Goal: Information Seeking & Learning: Learn about a topic

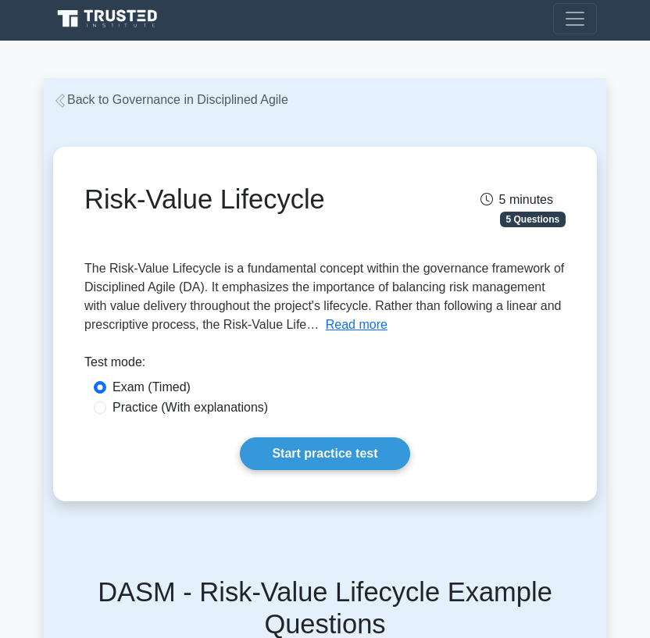
scroll to position [6, 0]
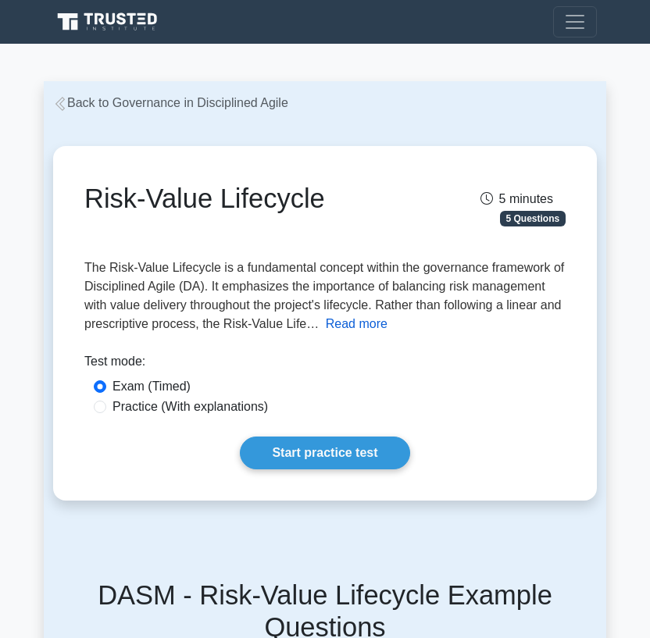
click at [381, 322] on button "Read more" at bounding box center [357, 324] width 62 height 19
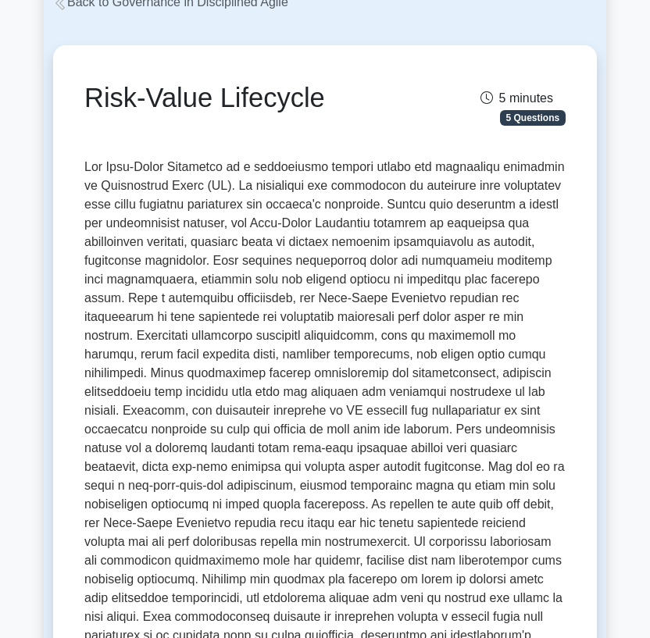
scroll to position [97, 0]
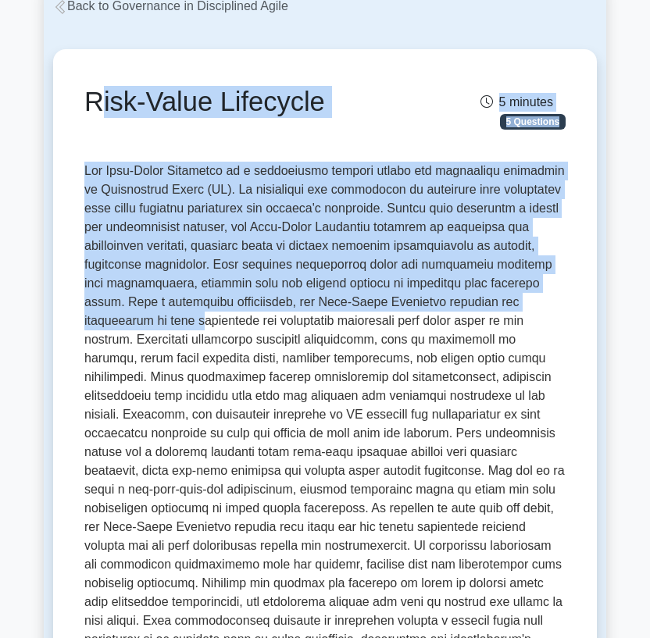
drag, startPoint x: 80, startPoint y: 102, endPoint x: 114, endPoint y: 328, distance: 228.9
click at [159, 131] on div "Risk-Value Lifecycle 5 minutes 5 Questions" at bounding box center [324, 114] width 481 height 69
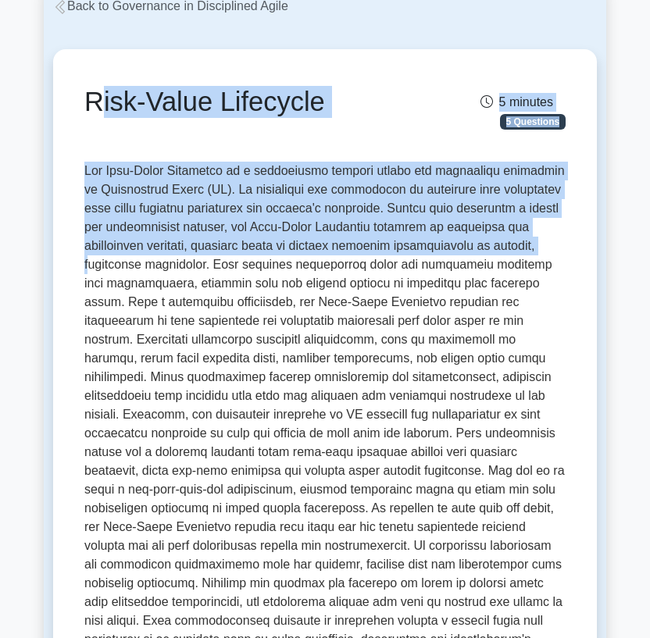
drag, startPoint x: 88, startPoint y: 93, endPoint x: 90, endPoint y: 272, distance: 178.8
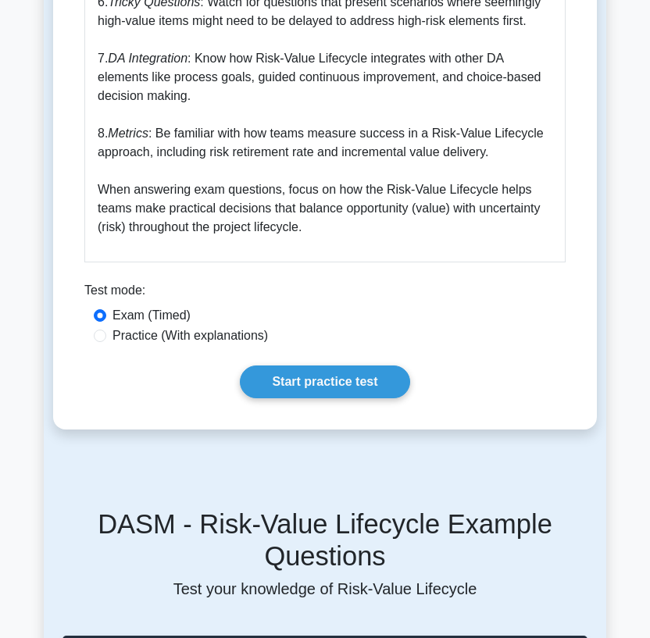
scroll to position [2138, 0]
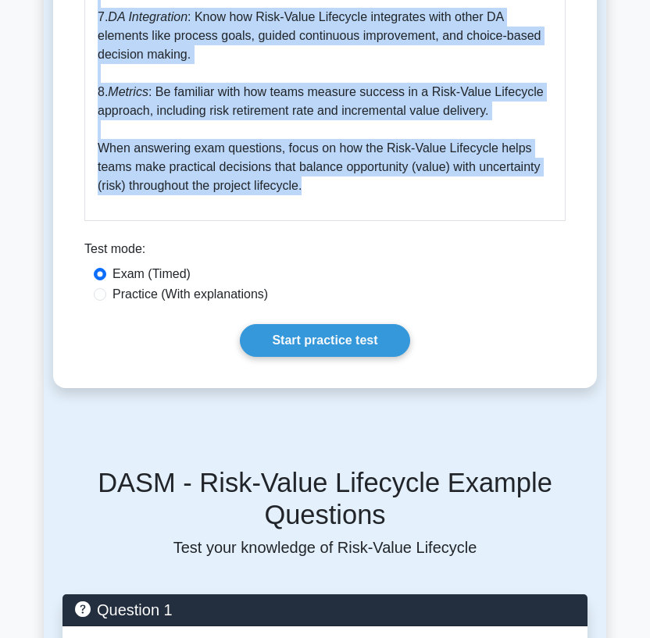
copy div "Lore-Ipsum Dolorsita 1 consect 9 Adipiscin Eli Sedd-Eiusm Temporinc ut l etdolo…"
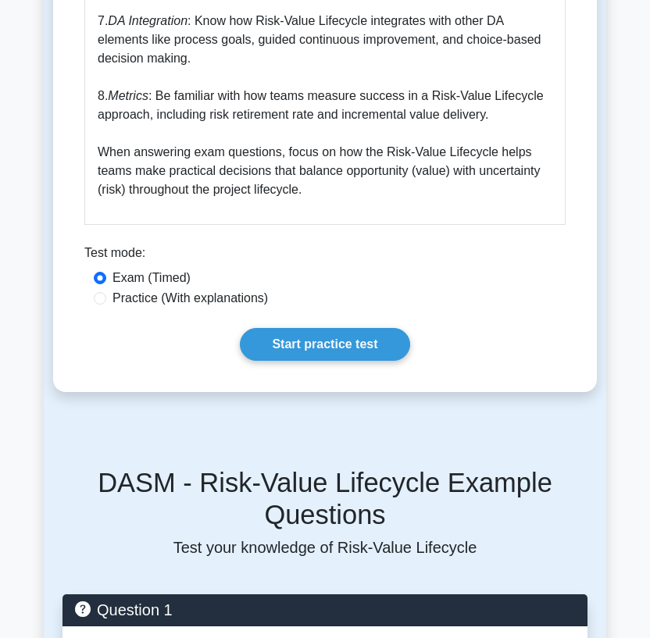
click at [9, 384] on main "Back to Governance in Disciplined Agile Risk-Value Lifecycle 5 minutes 5 Questi…" at bounding box center [325, 216] width 650 height 4620
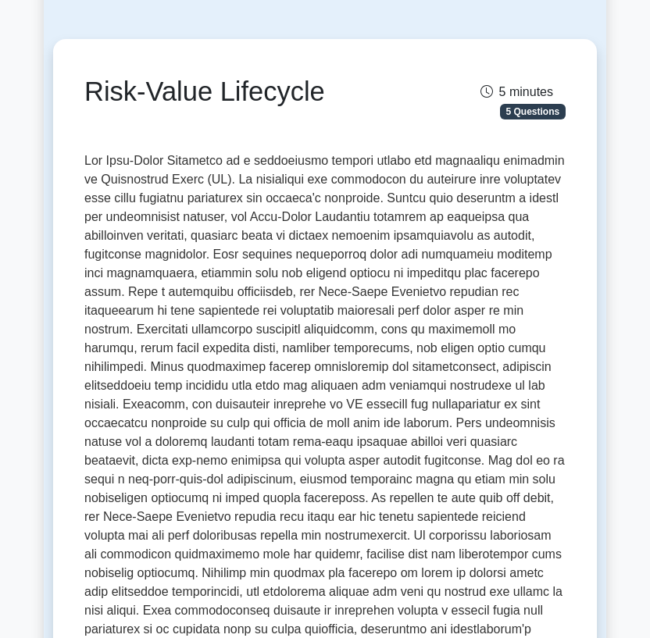
scroll to position [140, 0]
